Goal: Task Accomplishment & Management: Complete application form

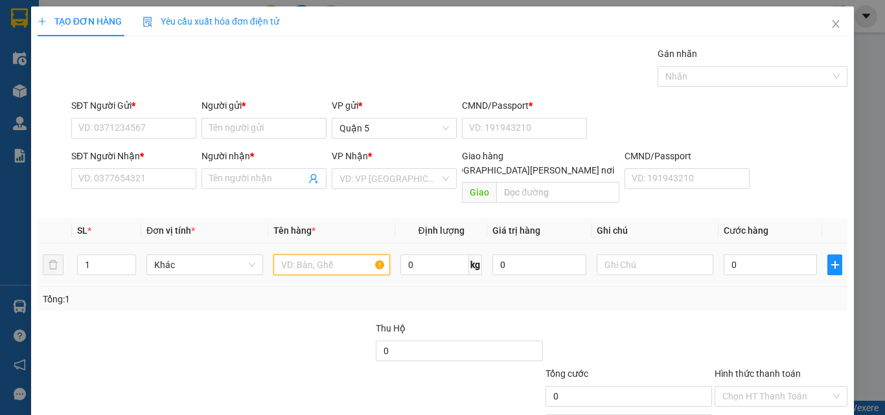
drag, startPoint x: 295, startPoint y: 246, endPoint x: 286, endPoint y: 251, distance: 10.1
click at [296, 255] on input "text" at bounding box center [331, 265] width 117 height 21
type input "1H VÀNG"
click at [754, 269] on td "0" at bounding box center [771, 265] width 104 height 43
click at [761, 255] on input "0" at bounding box center [770, 265] width 93 height 21
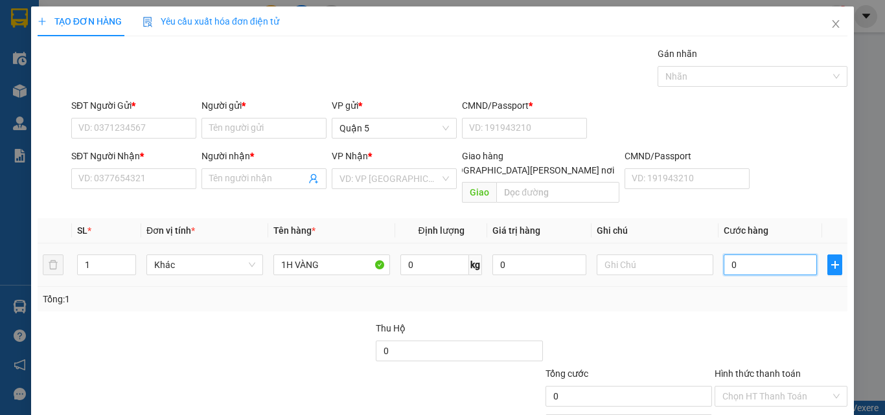
type input "3"
type input "35"
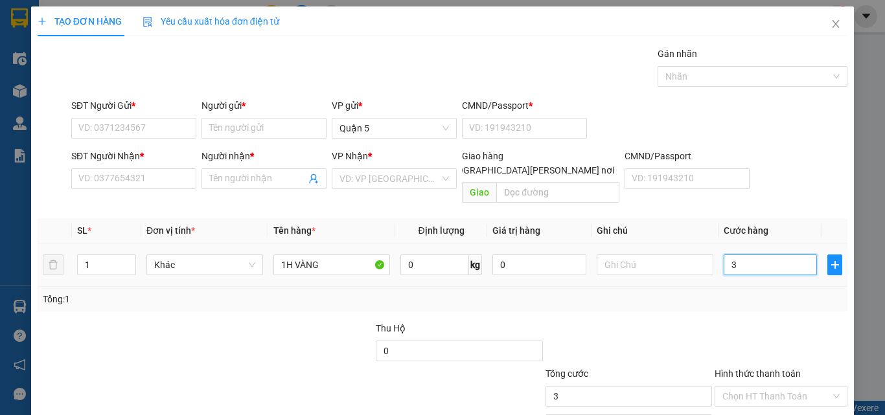
type input "35"
click at [128, 167] on div "SĐT Người Nhận *" at bounding box center [133, 158] width 125 height 19
type input "35.000"
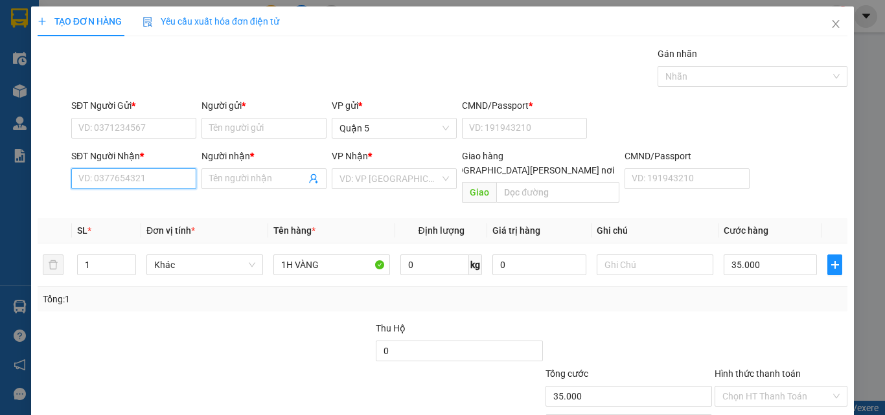
click at [135, 183] on input "SĐT Người Nhận *" at bounding box center [133, 178] width 125 height 21
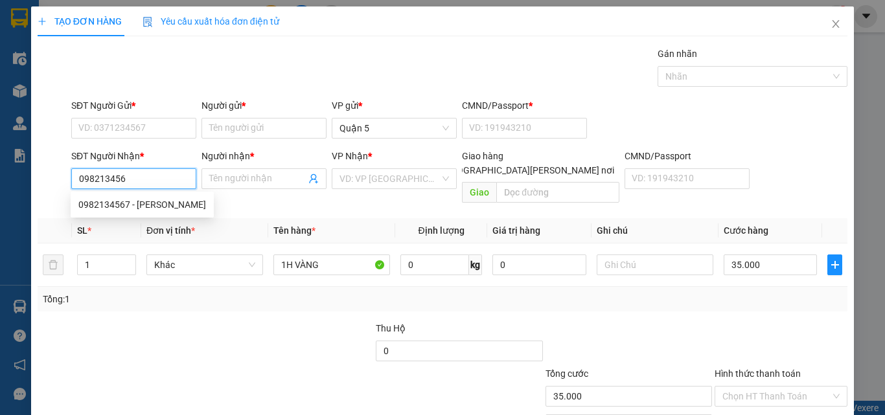
type input "0982134567"
drag, startPoint x: 117, startPoint y: 207, endPoint x: 115, endPoint y: 194, distance: 13.7
click at [117, 205] on div "0982134567 - [PERSON_NAME]" at bounding box center [142, 205] width 128 height 14
type input "[PERSON_NAME]"
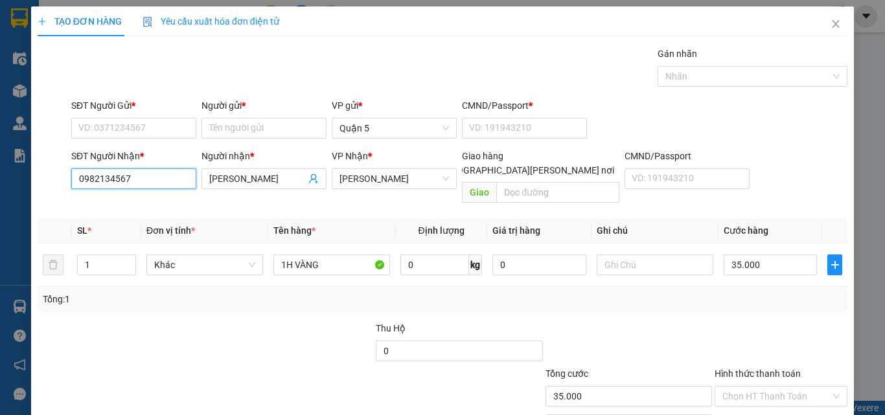
type input "0982134567"
drag, startPoint x: 152, startPoint y: 114, endPoint x: 153, endPoint y: 122, distance: 8.4
click at [152, 118] on div "SĐT Người Gửi * VD: 0371234567" at bounding box center [133, 120] width 125 height 45
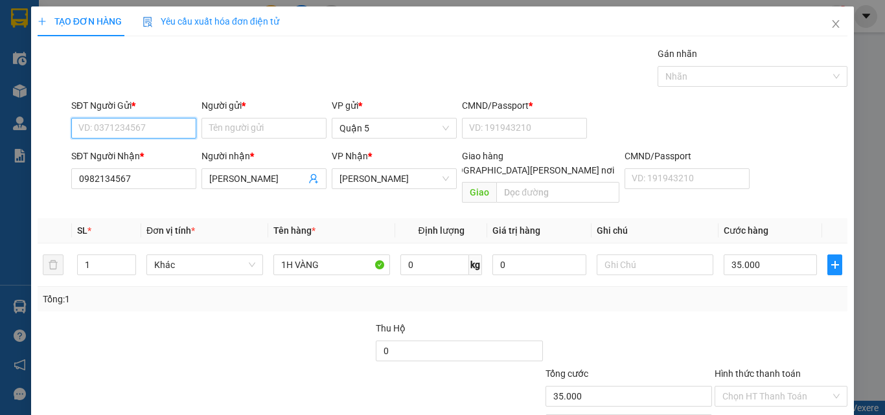
click at [156, 126] on input "SĐT Người Gửi *" at bounding box center [133, 128] width 125 height 21
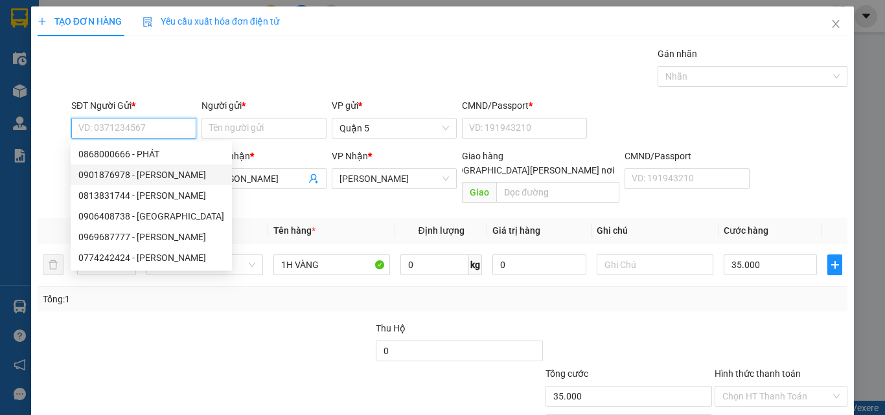
click at [106, 169] on div "0901876978 - [PERSON_NAME]" at bounding box center [151, 175] width 146 height 14
type input "0901876978"
type input "KIỆT"
type input "1"
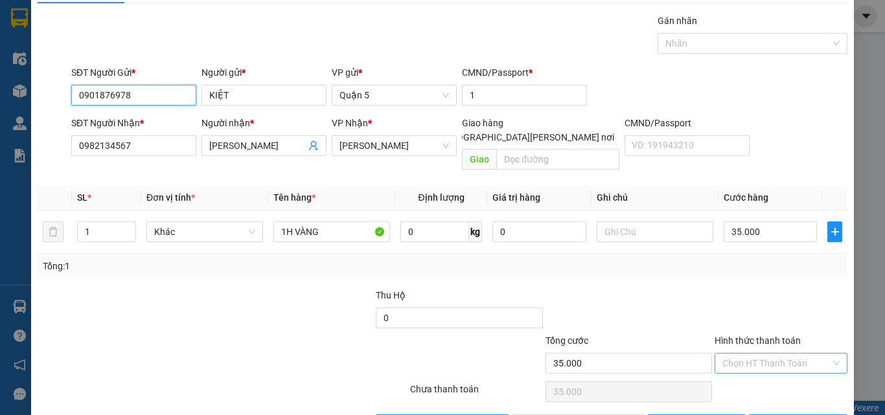
scroll to position [64, 0]
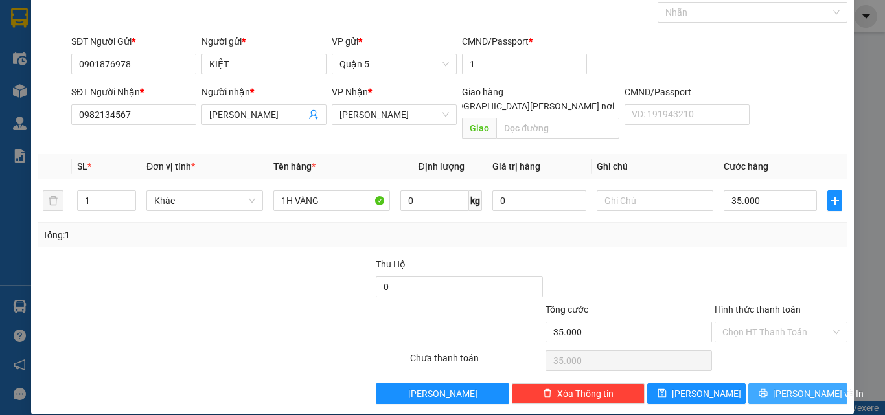
drag, startPoint x: 768, startPoint y: 378, endPoint x: 758, endPoint y: 376, distance: 9.8
click at [767, 389] on icon "printer" at bounding box center [763, 393] width 8 height 8
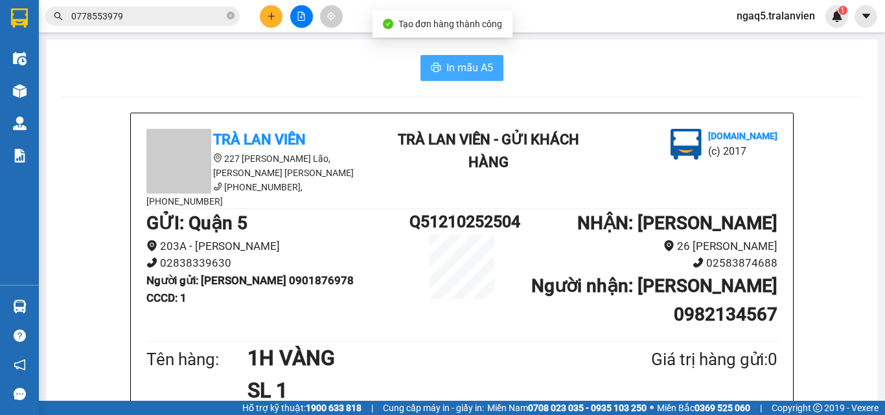
click at [456, 62] on span "In mẫu A5" at bounding box center [469, 68] width 47 height 16
